Goal: Information Seeking & Learning: Learn about a topic

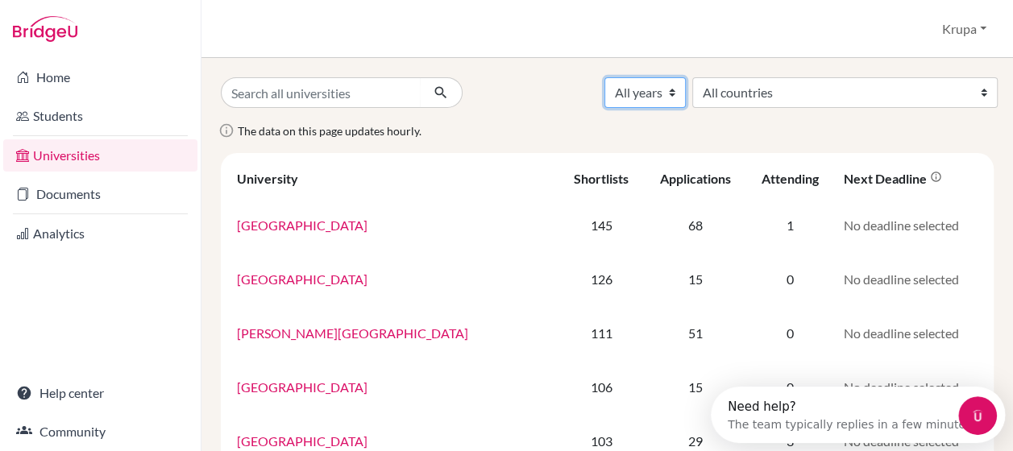
click at [686, 95] on select "All years 2029 2028 2027 2026 2025 2024 2023 2022 2021 2020 2019 2018 2017" at bounding box center [644, 92] width 81 height 31
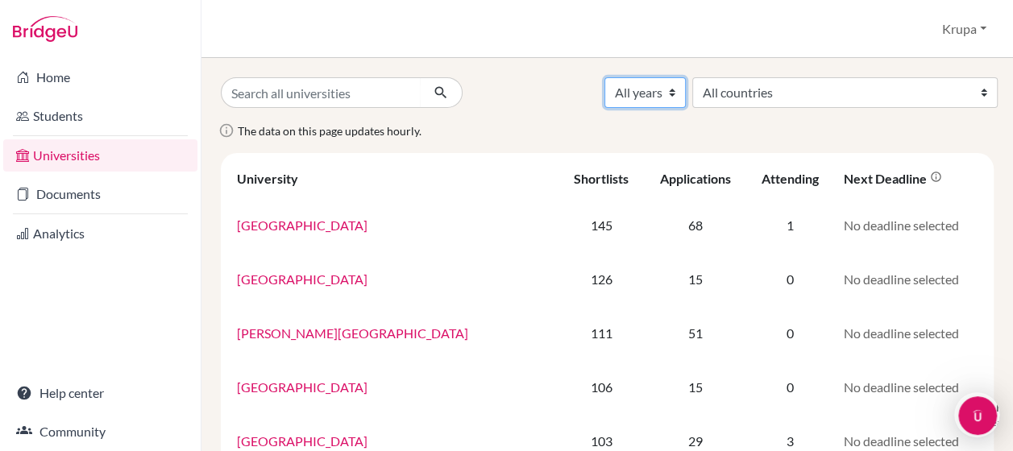
select select "2026"
click at [686, 77] on select "All years 2029 2028 2027 2026 2025 2024 2023 2022 2021 2020 2019 2018 2017" at bounding box center [644, 92] width 81 height 31
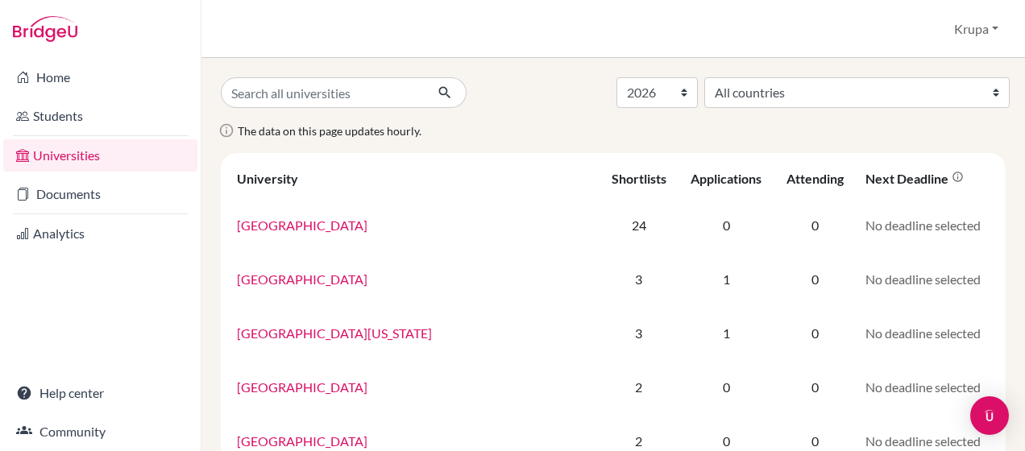
select select "2026"
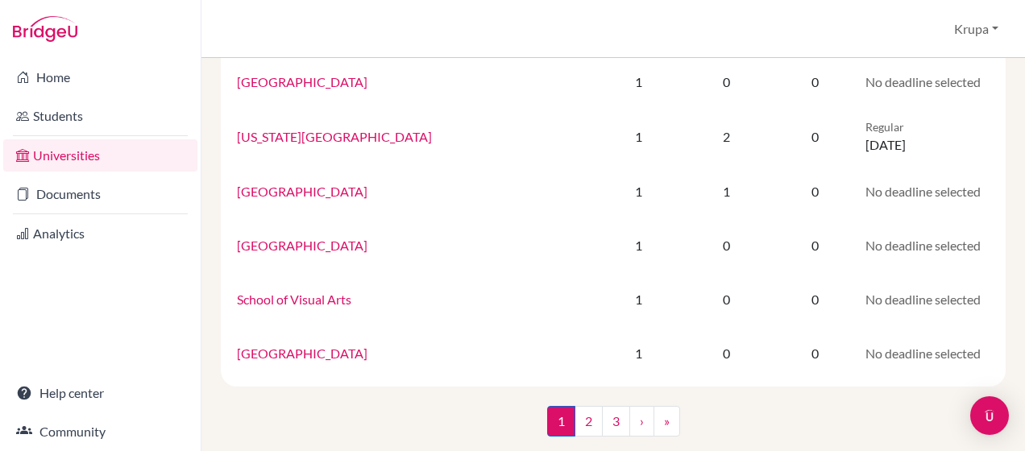
scroll to position [1186, 0]
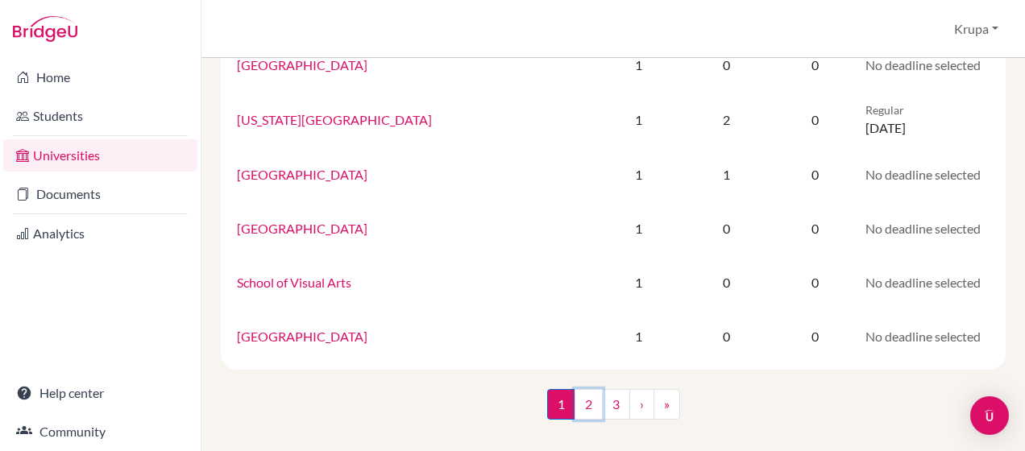
click at [578, 404] on link "2" at bounding box center [588, 404] width 28 height 31
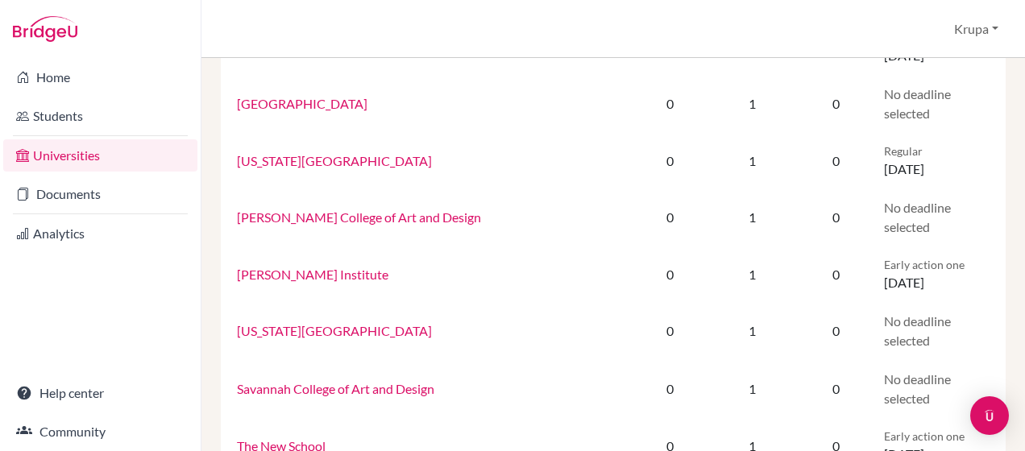
scroll to position [990, 0]
click at [285, 265] on link "Pratt Institute" at bounding box center [312, 272] width 151 height 15
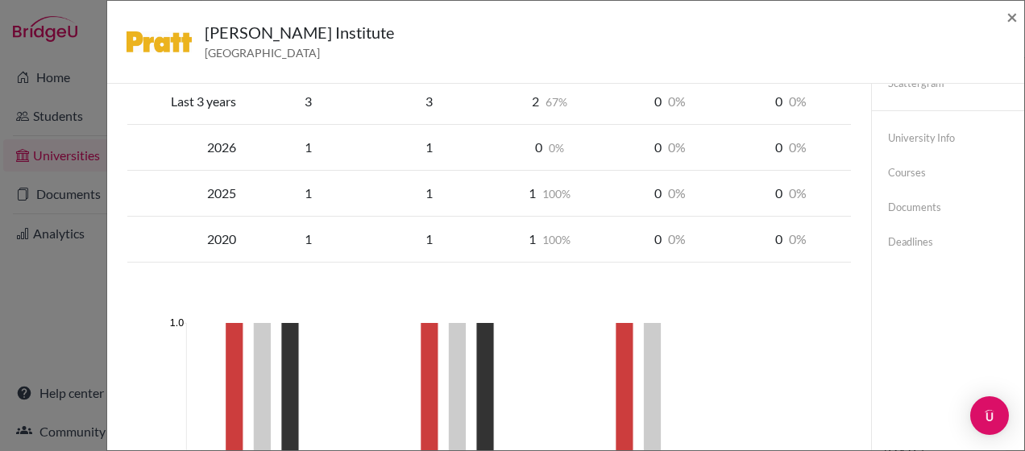
scroll to position [468, 0]
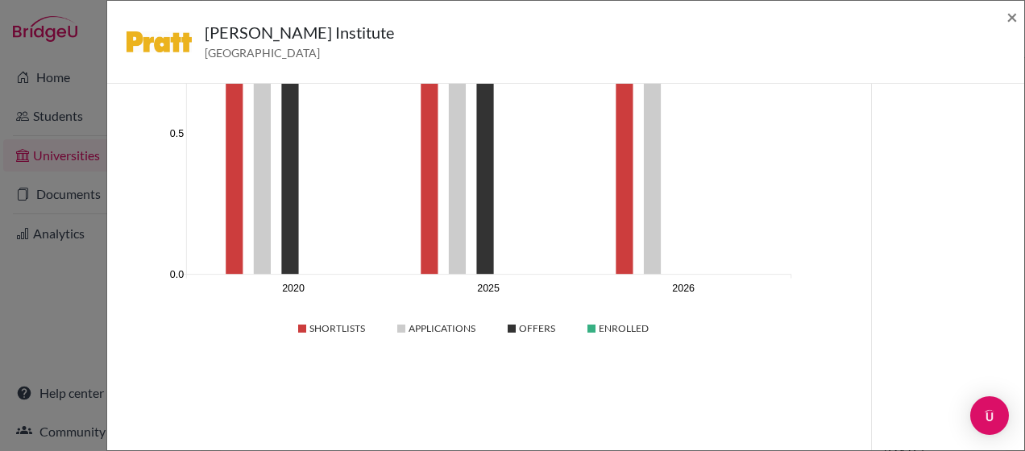
click at [298, 321] on div "Shortlists" at bounding box center [331, 328] width 67 height 14
click at [48, 247] on div "Pratt Institute United States of America × Trends shortlists applications done …" at bounding box center [512, 225] width 1025 height 451
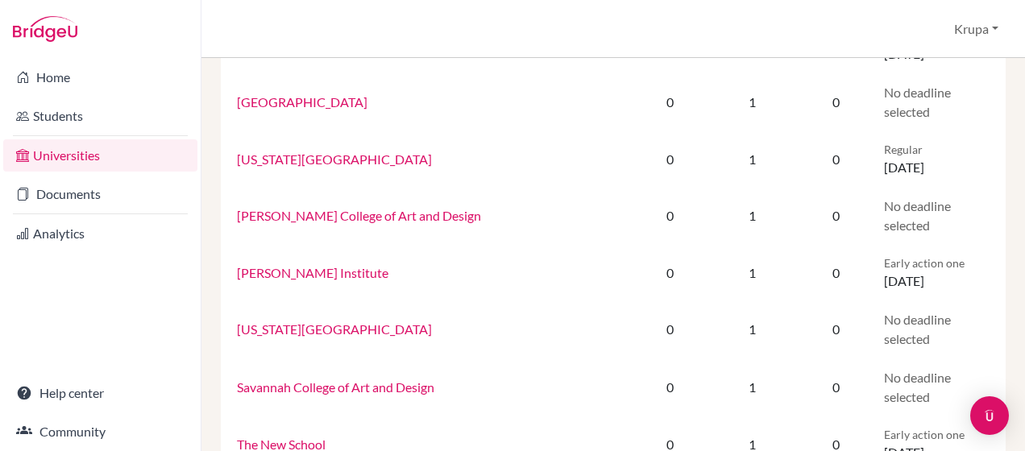
click at [56, 184] on link "Documents" at bounding box center [100, 194] width 194 height 32
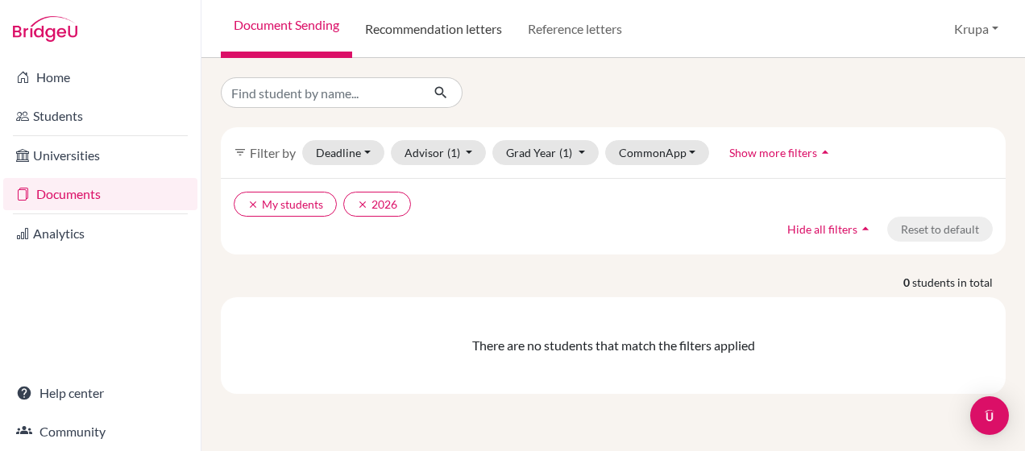
click at [463, 35] on link "Recommendation letters" at bounding box center [433, 29] width 163 height 58
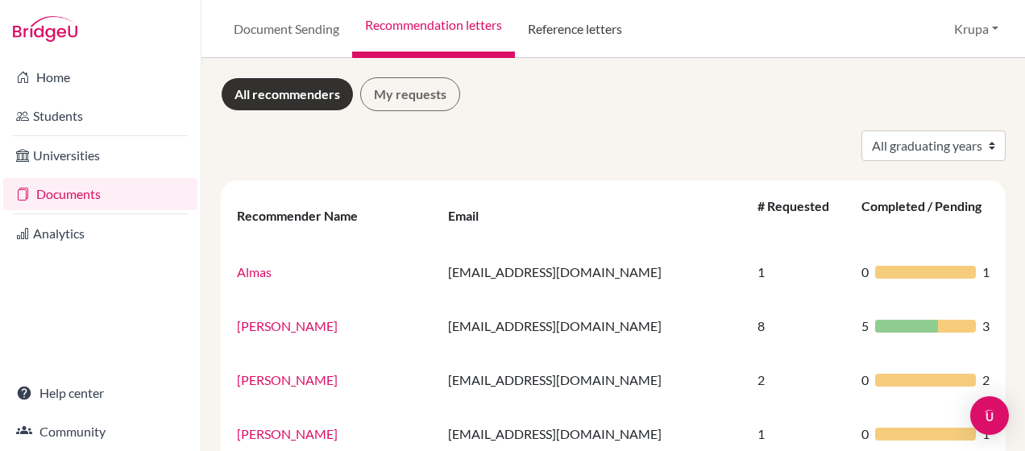
click at [586, 31] on link "Reference letters" at bounding box center [575, 29] width 120 height 58
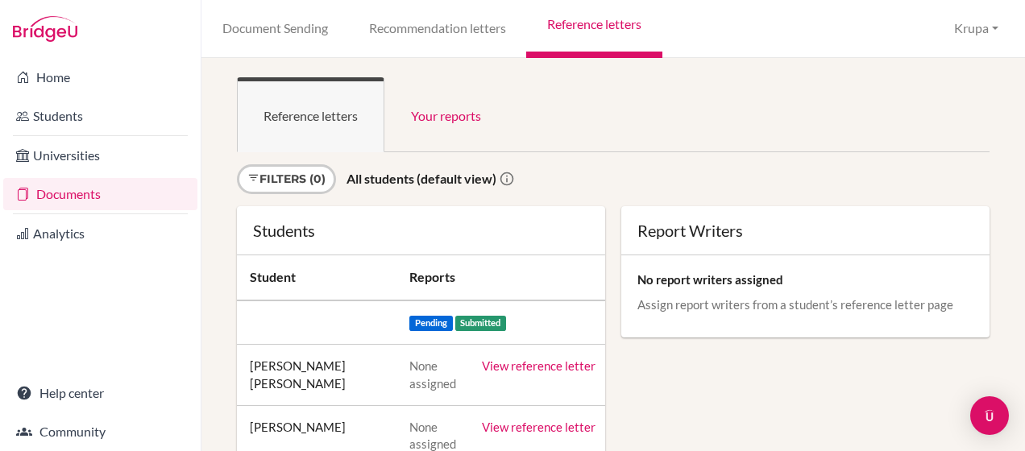
click at [740, 366] on div "Report Writers No report writers assigned Assign report writers from a student’…" at bounding box center [805, 288] width 384 height 164
click at [456, 113] on link "Your reports" at bounding box center [445, 114] width 123 height 75
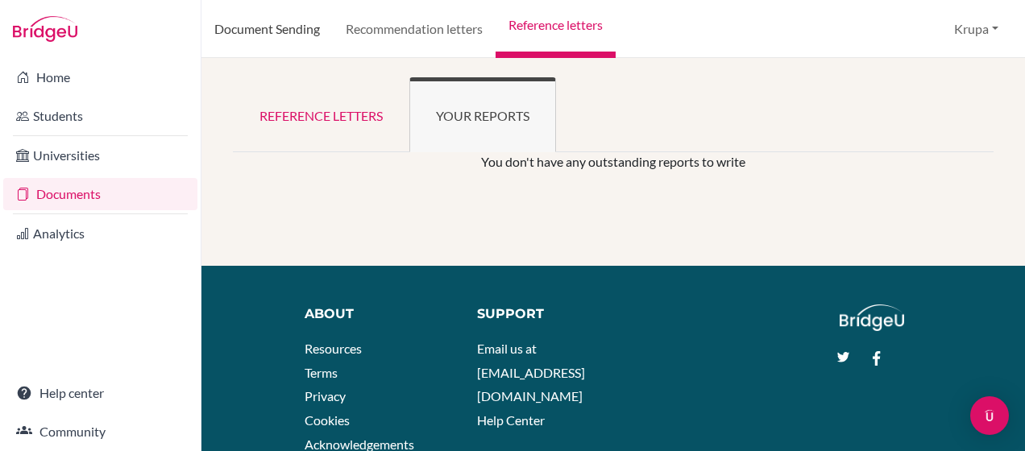
click at [263, 44] on link "Document Sending" at bounding box center [266, 29] width 131 height 58
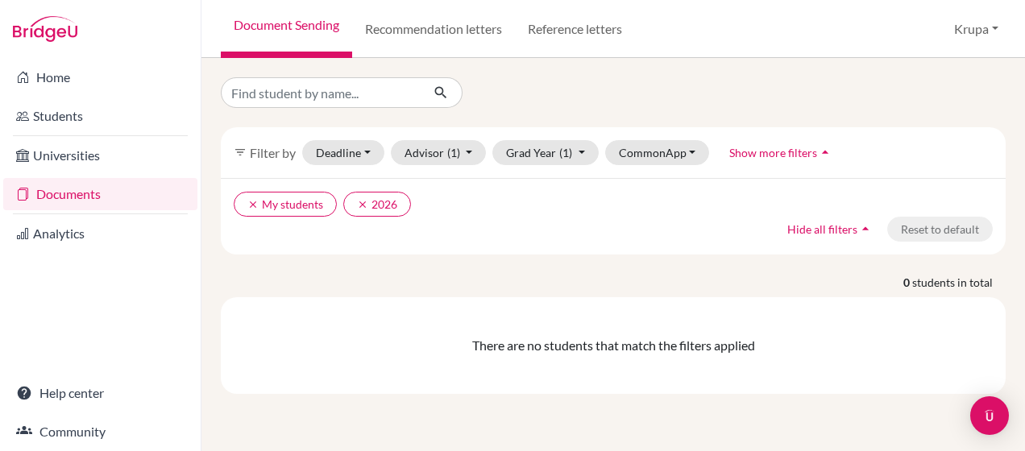
click at [101, 169] on link "Universities" at bounding box center [100, 155] width 194 height 32
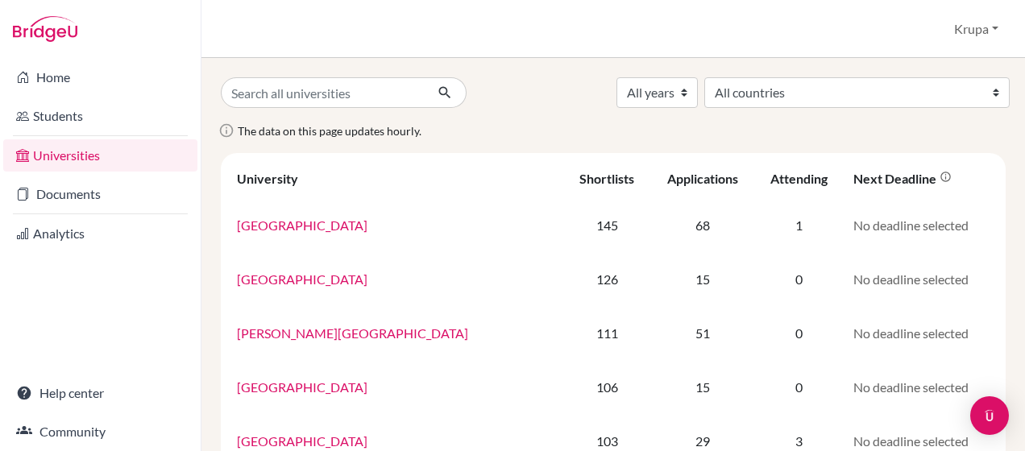
click at [76, 95] on li "Home" at bounding box center [100, 77] width 201 height 39
click at [76, 74] on link "Home" at bounding box center [100, 77] width 194 height 32
